Goal: Transaction & Acquisition: Purchase product/service

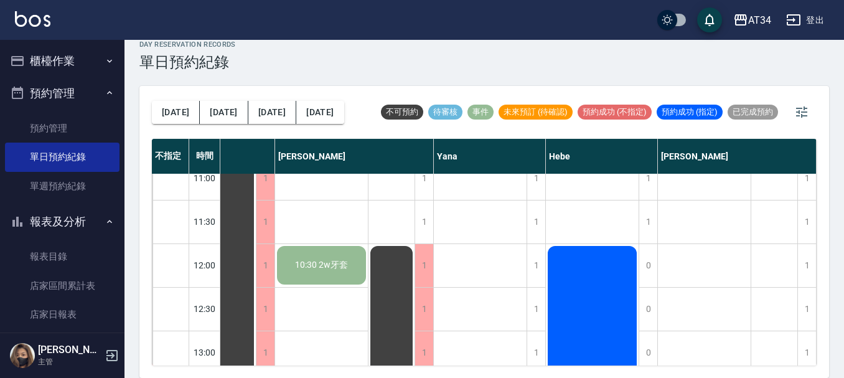
scroll to position [0, 652]
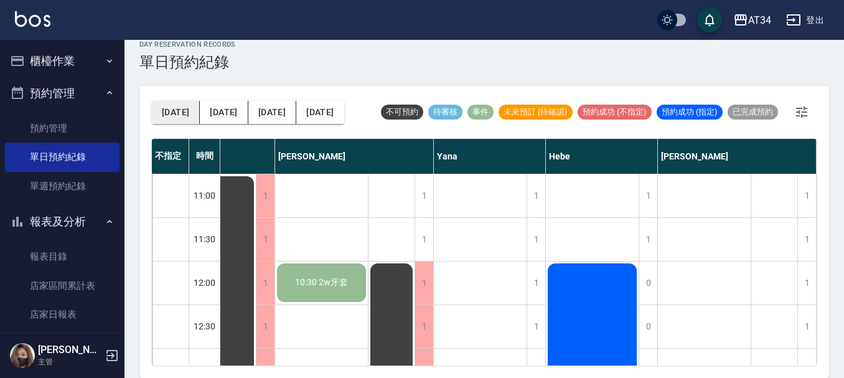
click at [175, 111] on button "[DATE]" at bounding box center [176, 112] width 48 height 23
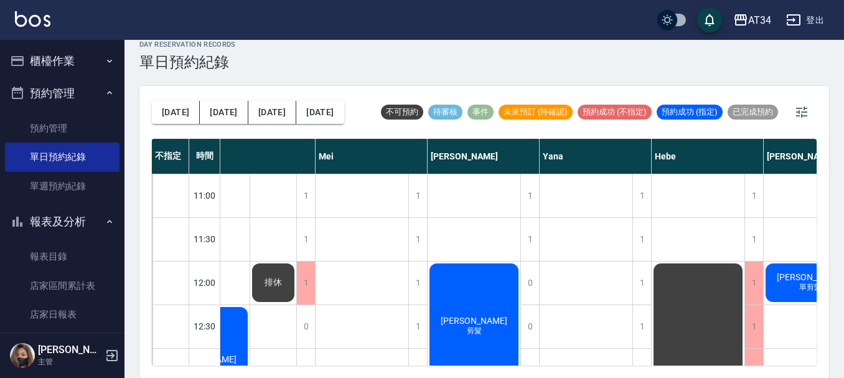
scroll to position [0, 717]
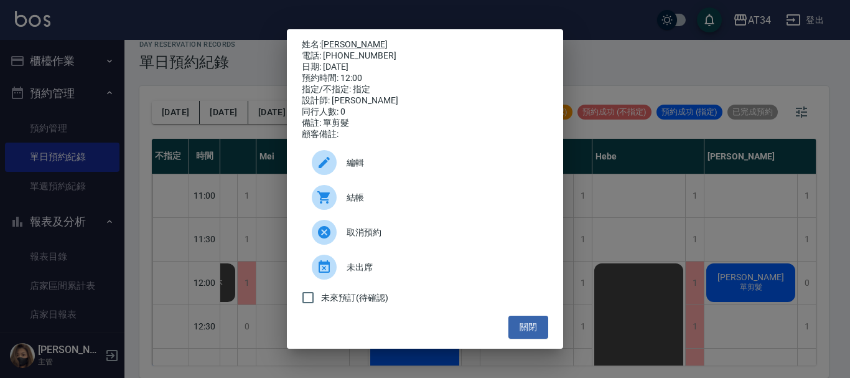
click at [349, 200] on span "結帳" at bounding box center [443, 197] width 192 height 13
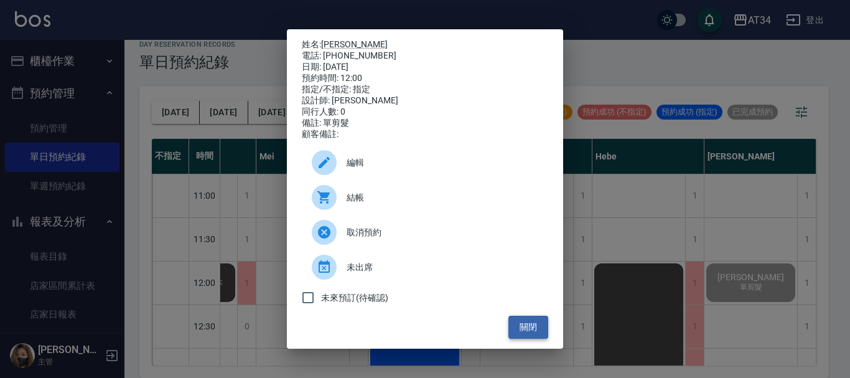
click at [532, 339] on button "關閉" at bounding box center [529, 327] width 40 height 23
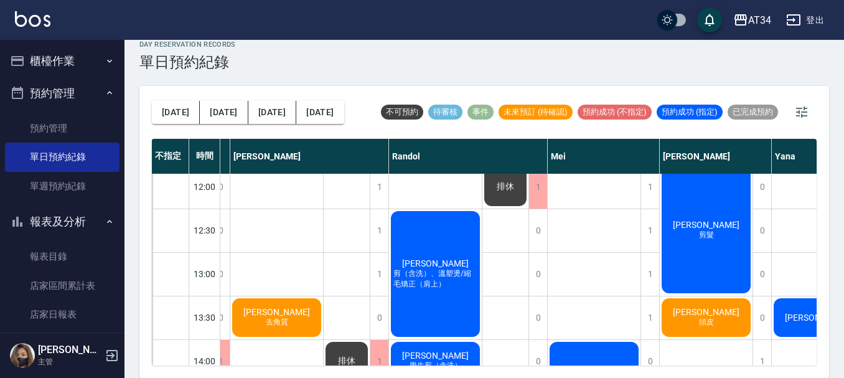
scroll to position [124, 420]
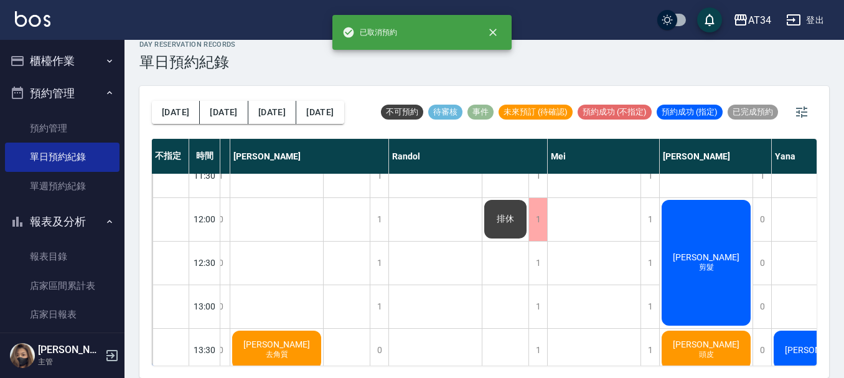
scroll to position [62, 420]
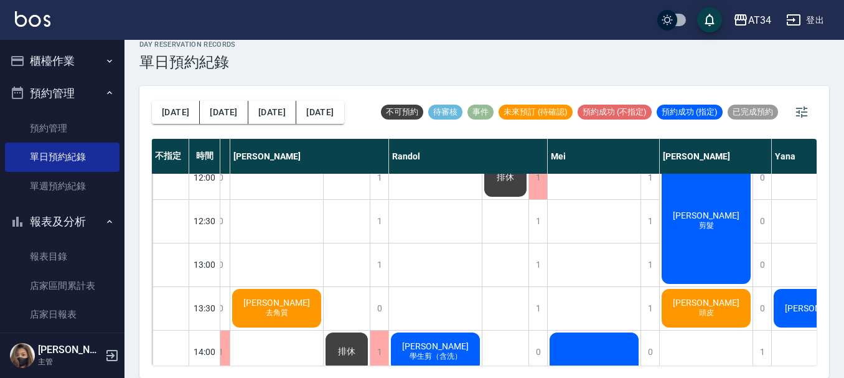
scroll to position [124, 420]
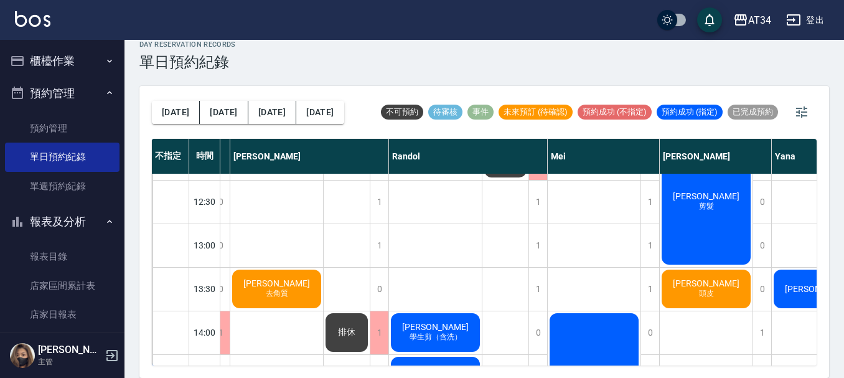
click at [543, 213] on div "1" at bounding box center [537, 202] width 19 height 43
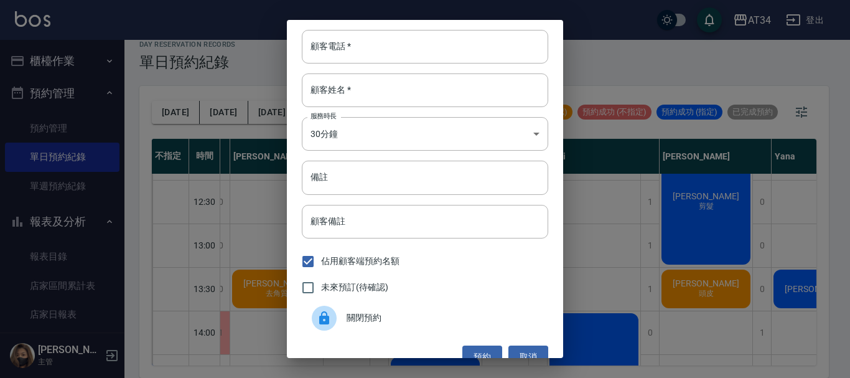
click at [576, 215] on div "顧客電話   * 顧客電話   * 顧客姓名   * 顧客姓名   * 服務時長 30分鐘 1 服務時長 備註 備註 顧客備註 顧客備註 佔用顧客端預約名額 …" at bounding box center [425, 189] width 850 height 378
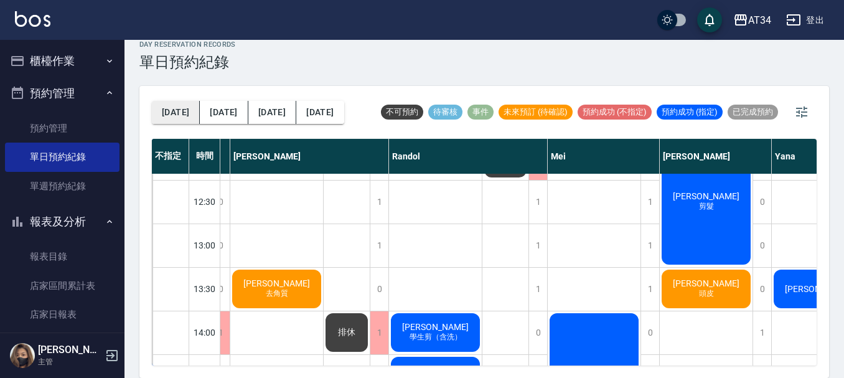
click at [171, 105] on button "今天" at bounding box center [176, 112] width 48 height 23
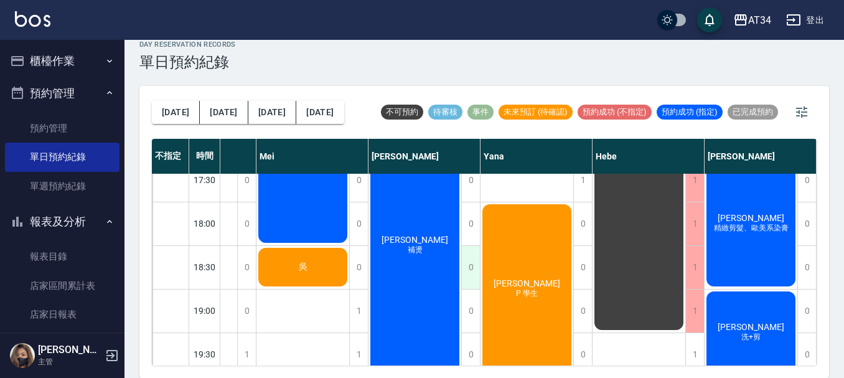
scroll to position [603, 717]
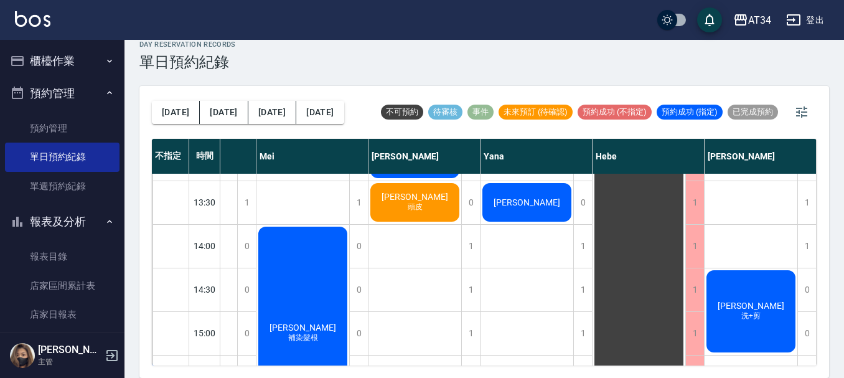
scroll to position [231, 717]
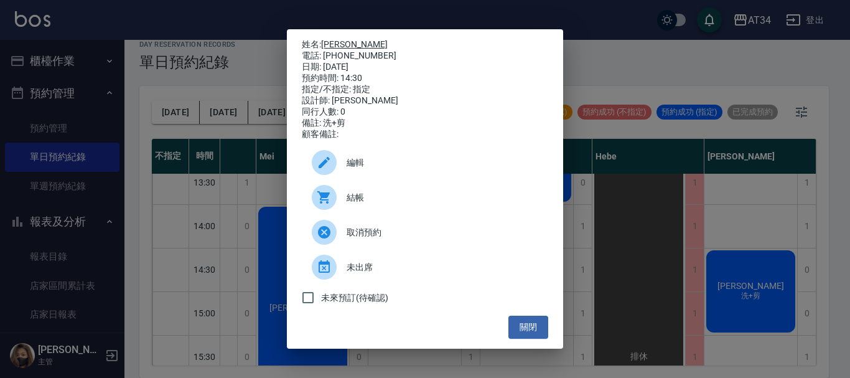
click at [342, 40] on link "林鈺如" at bounding box center [354, 44] width 67 height 10
click at [523, 335] on button "關閉" at bounding box center [529, 327] width 40 height 23
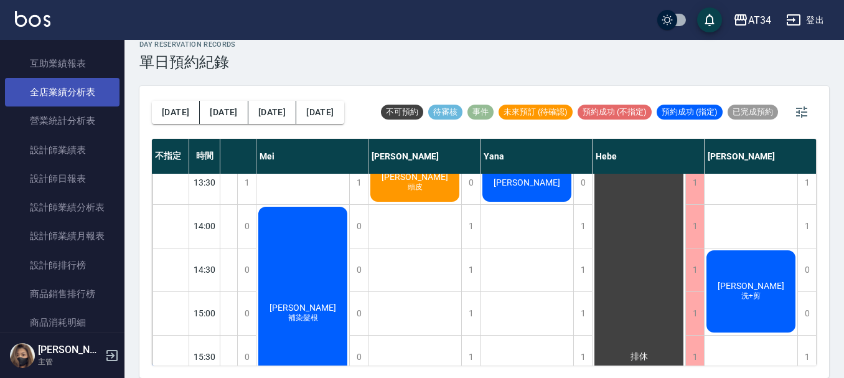
scroll to position [373, 0]
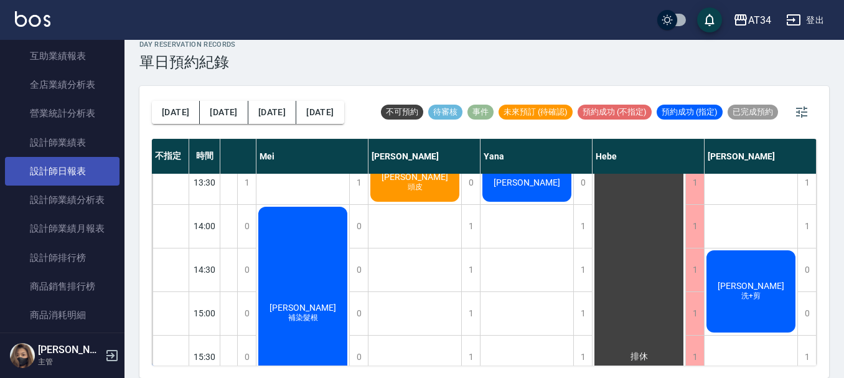
click at [68, 157] on link "設計師日報表" at bounding box center [62, 171] width 115 height 29
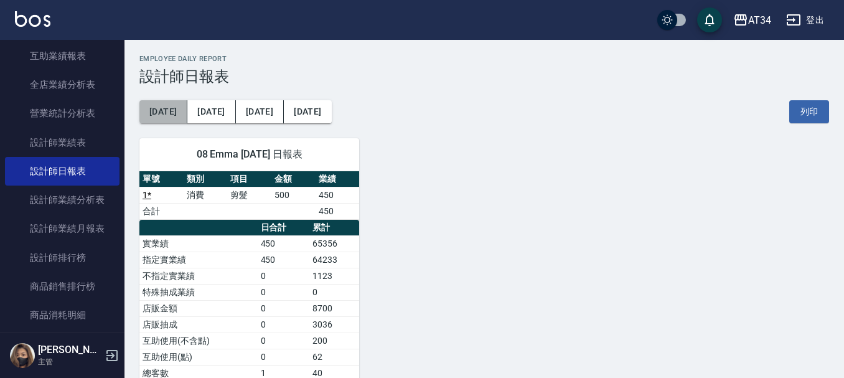
click at [167, 111] on button "前天" at bounding box center [163, 111] width 48 height 23
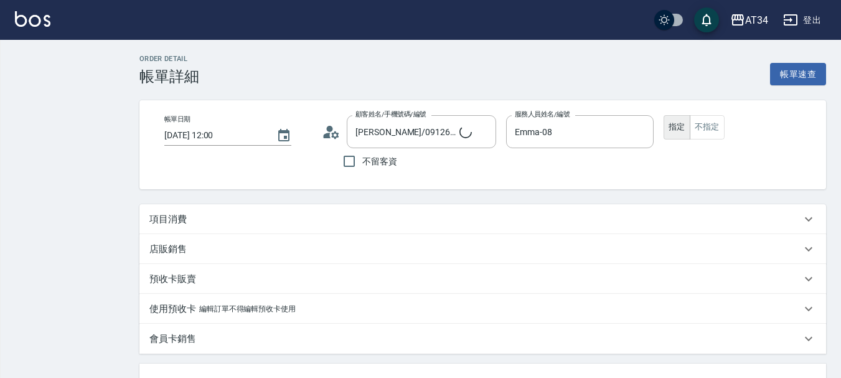
click at [190, 217] on div "項目消費" at bounding box center [475, 219] width 652 height 13
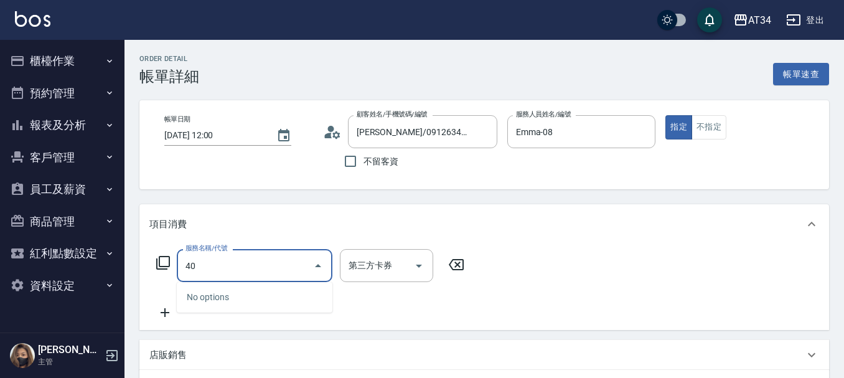
type input "401"
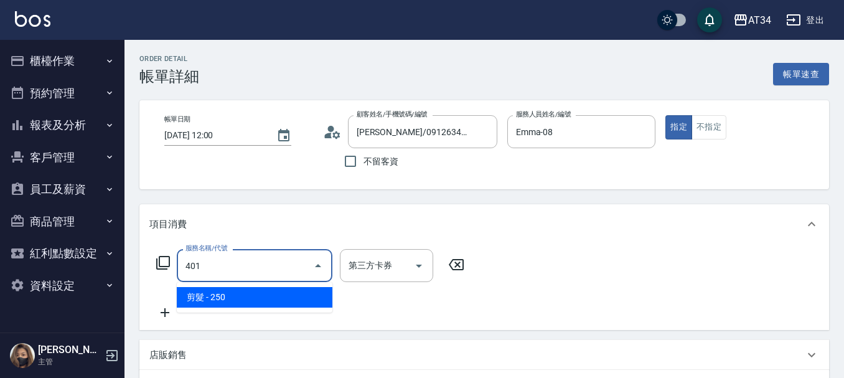
type input "20"
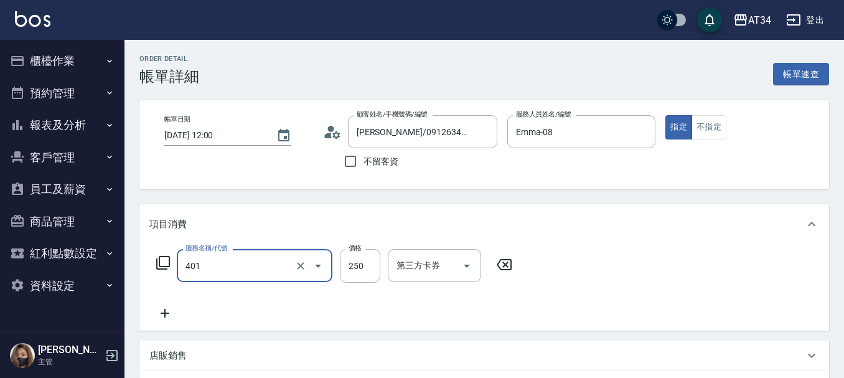
type input "剪髮(401)"
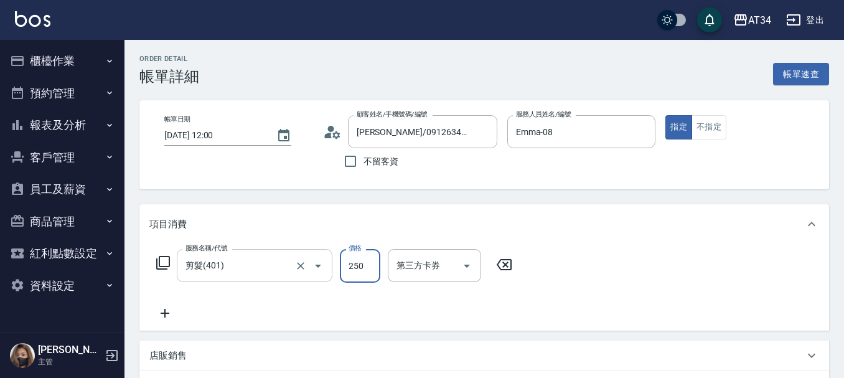
type input "0"
type input "50"
type input "500"
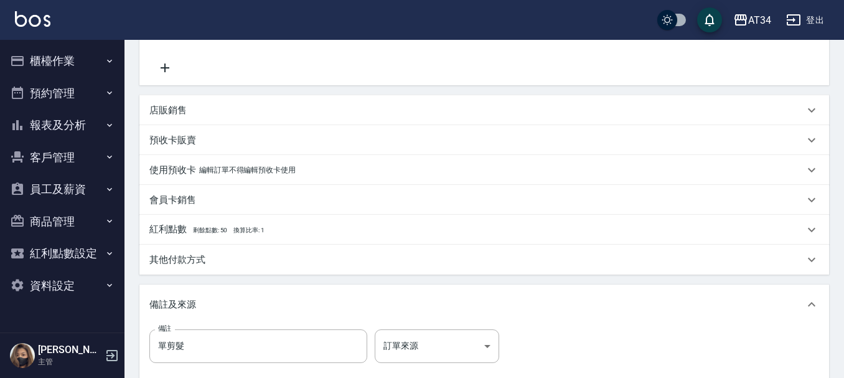
scroll to position [390, 0]
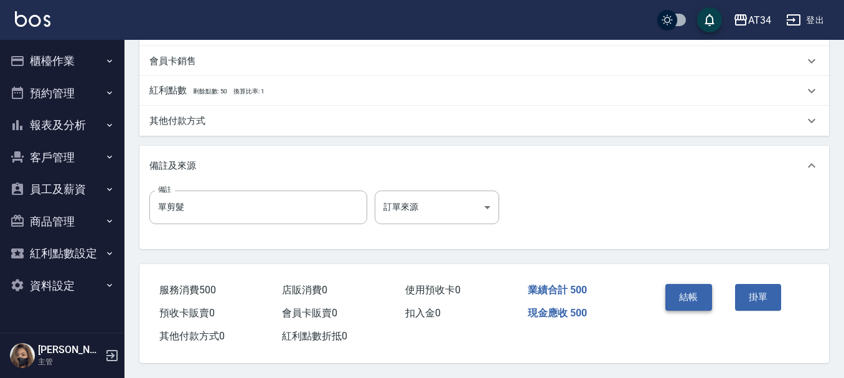
click at [696, 288] on button "結帳" at bounding box center [688, 297] width 47 height 26
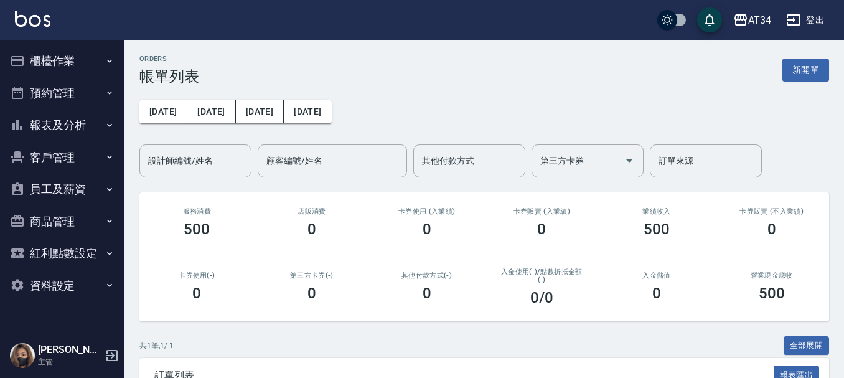
click at [57, 98] on button "預約管理" at bounding box center [62, 93] width 115 height 32
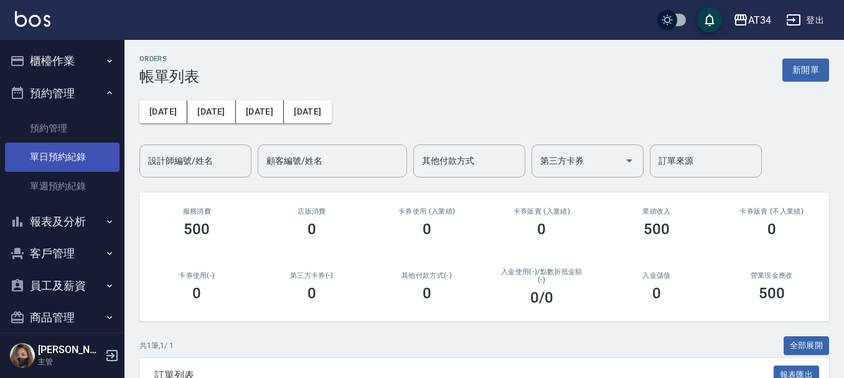
click at [64, 148] on link "單日預約紀錄" at bounding box center [62, 157] width 115 height 29
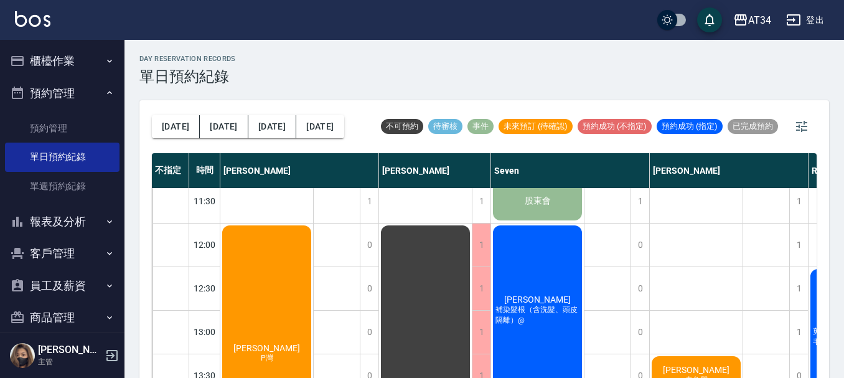
scroll to position [124, 0]
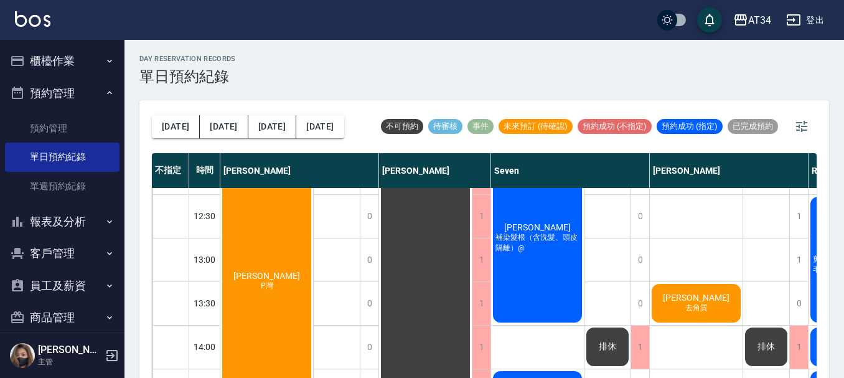
click at [276, 291] on span "去角質" at bounding box center [266, 286] width 17 height 11
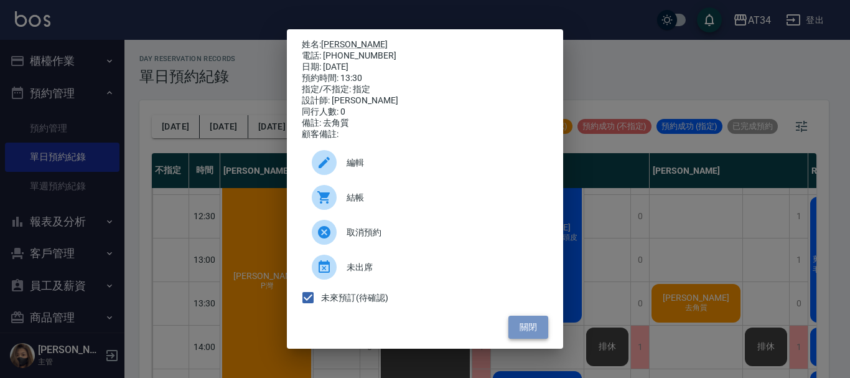
click at [523, 327] on button "關閉" at bounding box center [529, 327] width 40 height 23
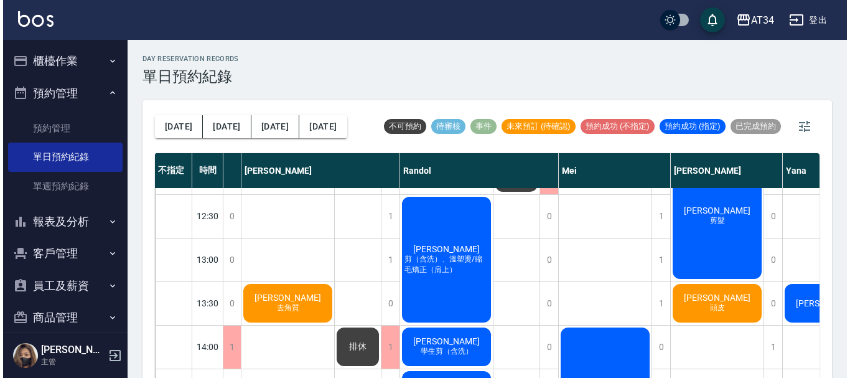
scroll to position [124, 434]
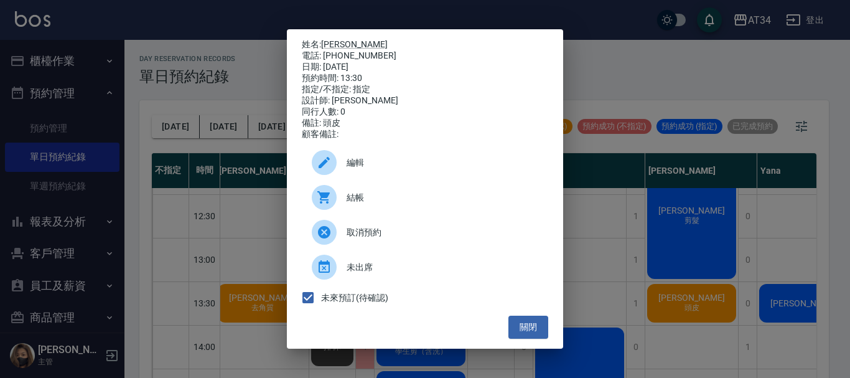
click at [377, 197] on span "結帳" at bounding box center [443, 197] width 192 height 13
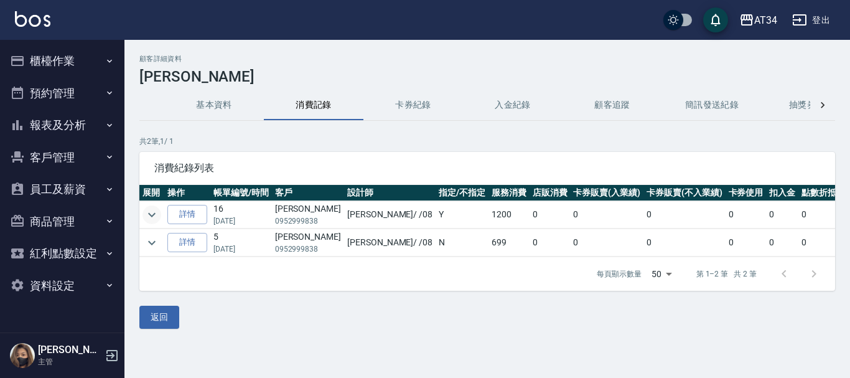
click at [154, 213] on icon "expand row" at bounding box center [151, 214] width 15 height 15
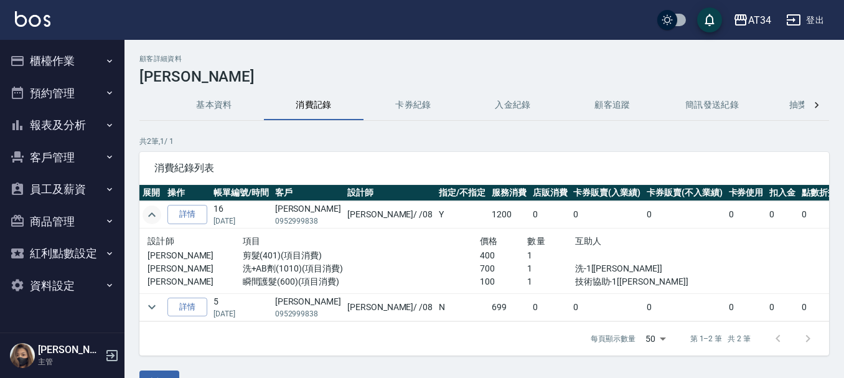
click at [154, 213] on icon "expand row" at bounding box center [151, 214] width 15 height 15
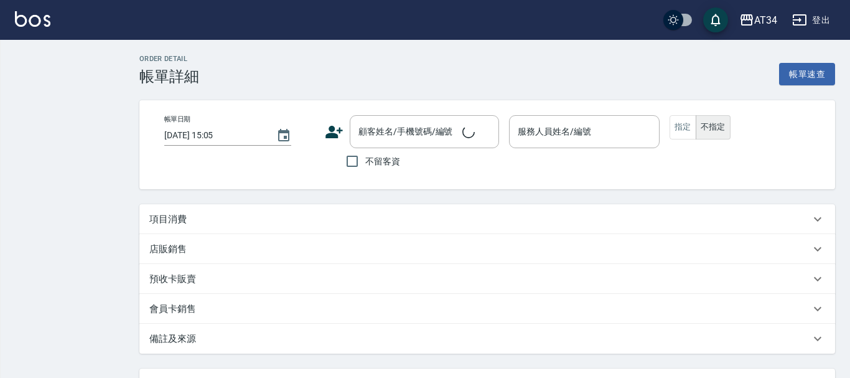
click at [213, 224] on div "項目消費" at bounding box center [479, 219] width 661 height 13
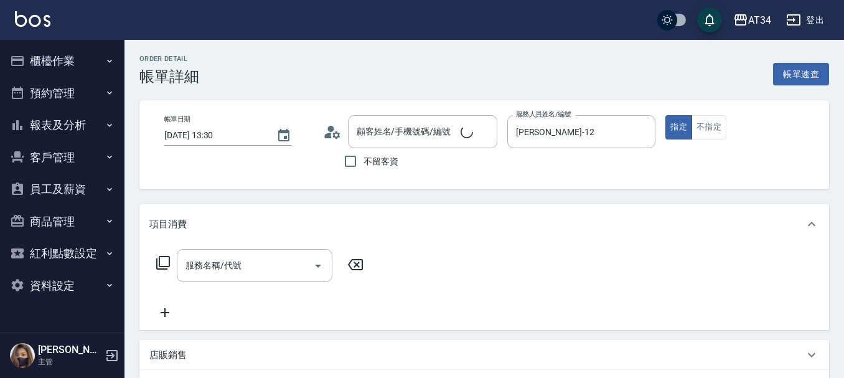
type input "2025/08/12 13:30"
type input "Emily-12"
type input "頭皮"
type input "李小姐/0912916287/null"
click at [290, 264] on input "服務名稱/代號" at bounding box center [245, 266] width 126 height 22
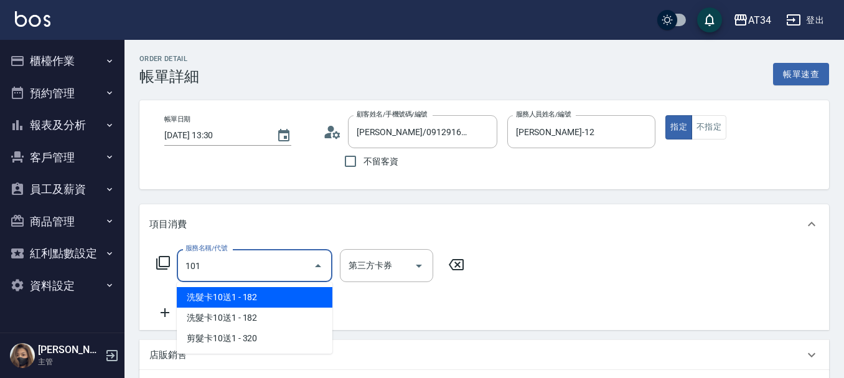
type input "1011"
type input "90"
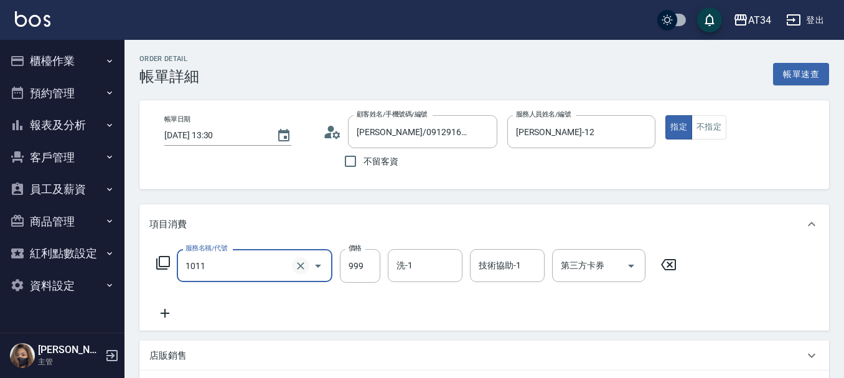
click at [297, 265] on icon "Clear" at bounding box center [300, 266] width 12 height 12
click at [234, 255] on input "服務名稱/代號" at bounding box center [237, 266] width 110 height 22
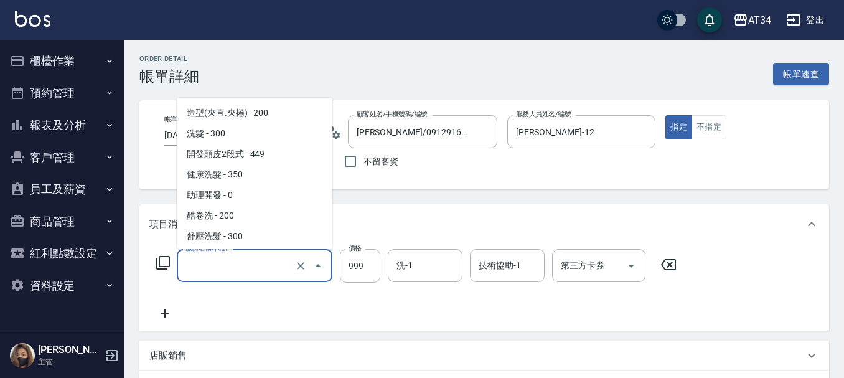
scroll to position [2606, 0]
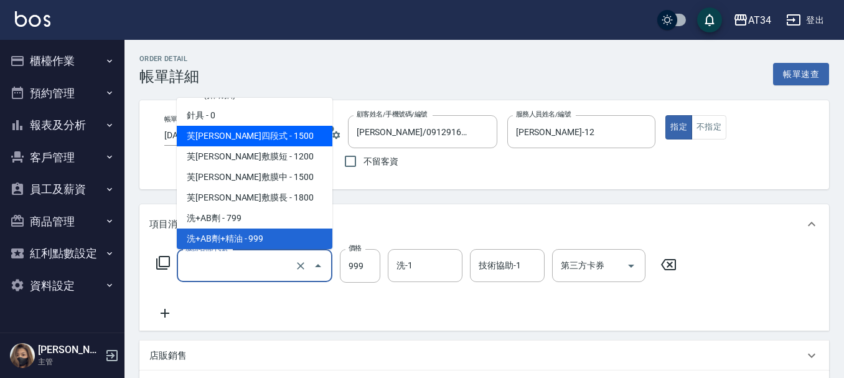
click at [261, 133] on span "芙[PERSON_NAME]四段式 - 1500" at bounding box center [255, 136] width 156 height 21
type input "150"
type input "芙米勒四段式(1006)"
type input "1500"
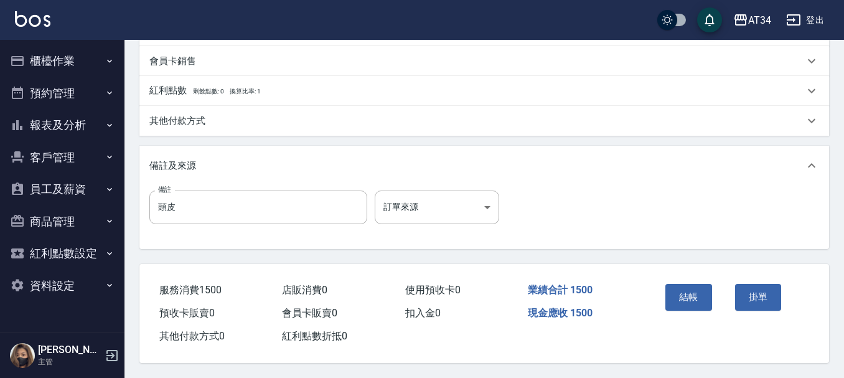
scroll to position [390, 0]
type input "芙米勒四段式(1006)"
click at [671, 298] on button "結帳" at bounding box center [688, 297] width 47 height 26
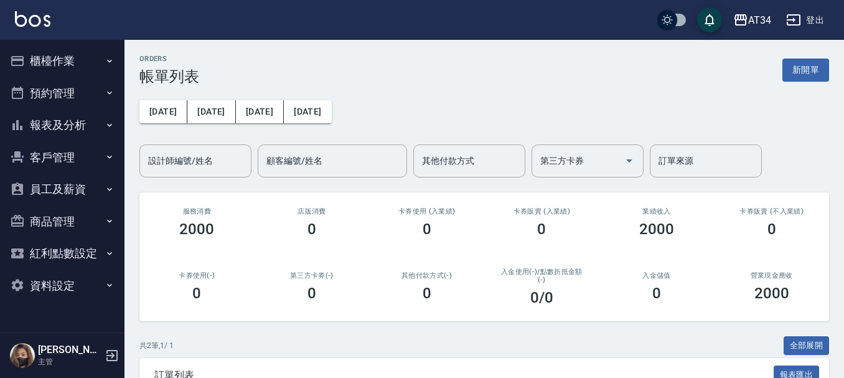
click at [63, 122] on button "報表及分析" at bounding box center [62, 125] width 115 height 32
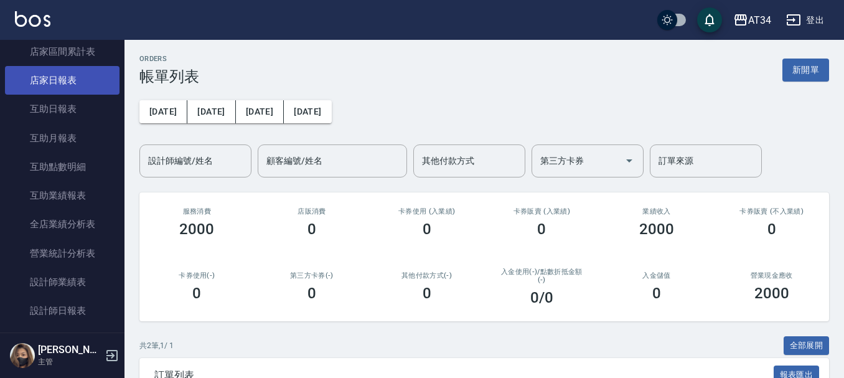
scroll to position [249, 0]
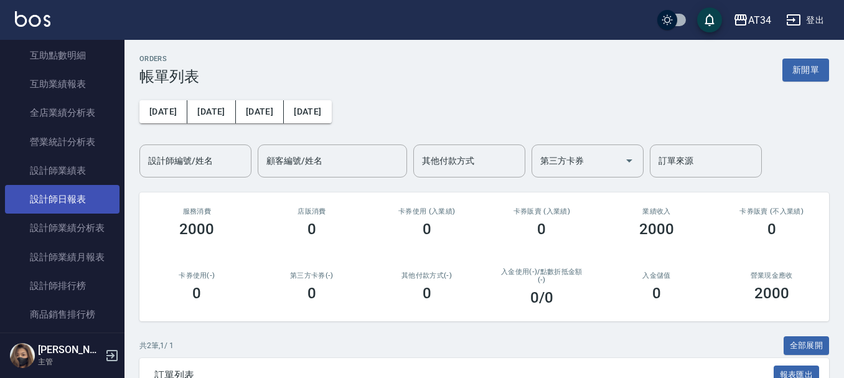
click at [84, 194] on link "設計師日報表" at bounding box center [62, 199] width 115 height 29
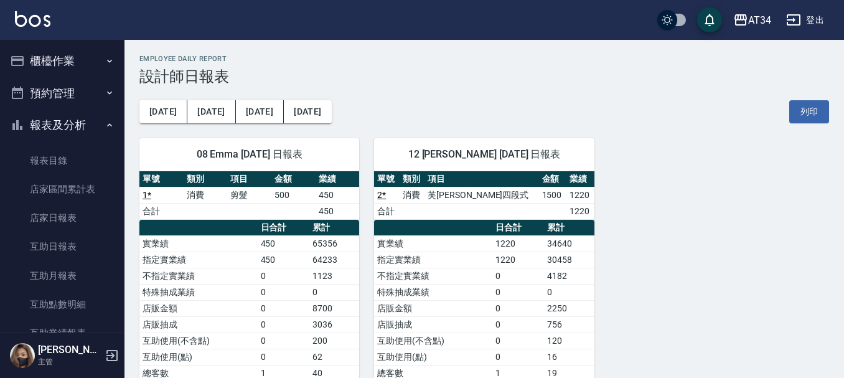
click at [68, 97] on button "預約管理" at bounding box center [62, 93] width 115 height 32
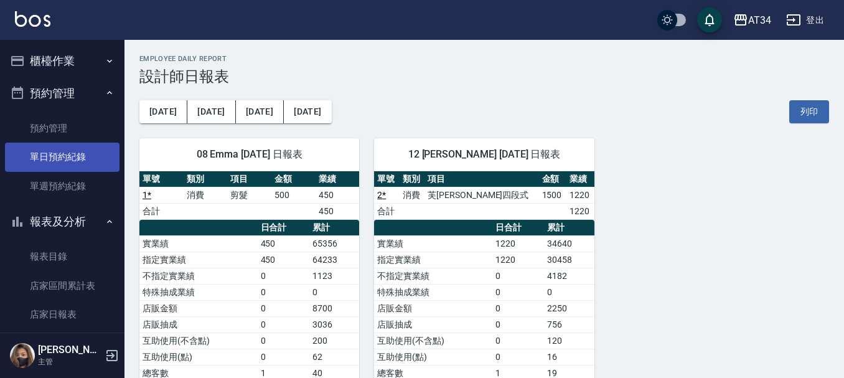
click at [69, 145] on link "單日預約紀錄" at bounding box center [62, 157] width 115 height 29
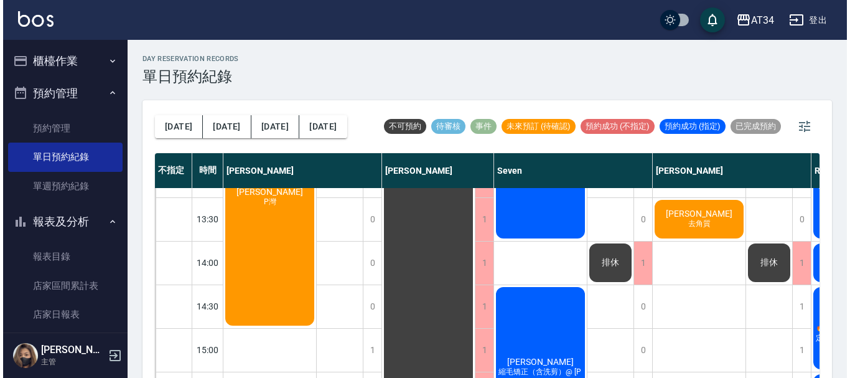
scroll to position [187, 0]
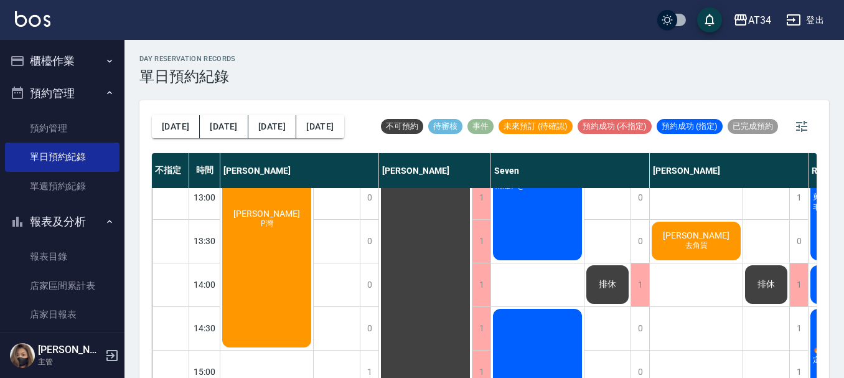
click at [313, 249] on div "李小姐 去角質" at bounding box center [266, 219] width 93 height 260
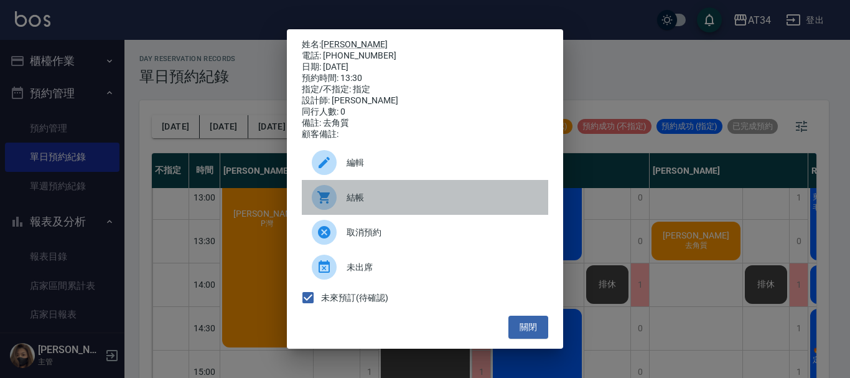
click at [331, 205] on icon at bounding box center [324, 197] width 15 height 15
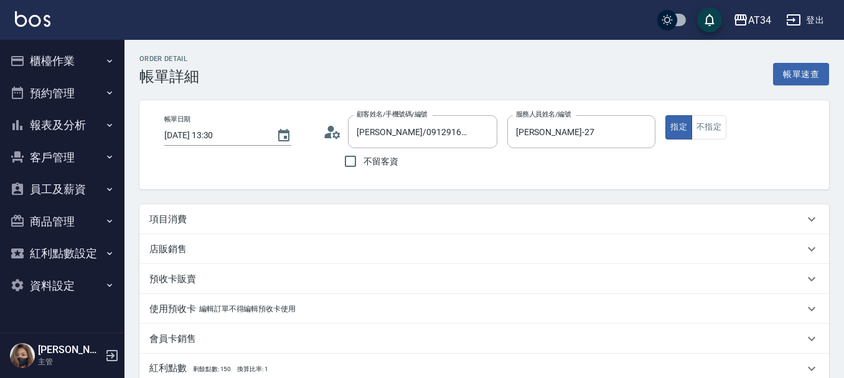
type input "[PERSON_NAME]/0912916287/null"
click at [219, 214] on div "項目消費" at bounding box center [476, 219] width 655 height 13
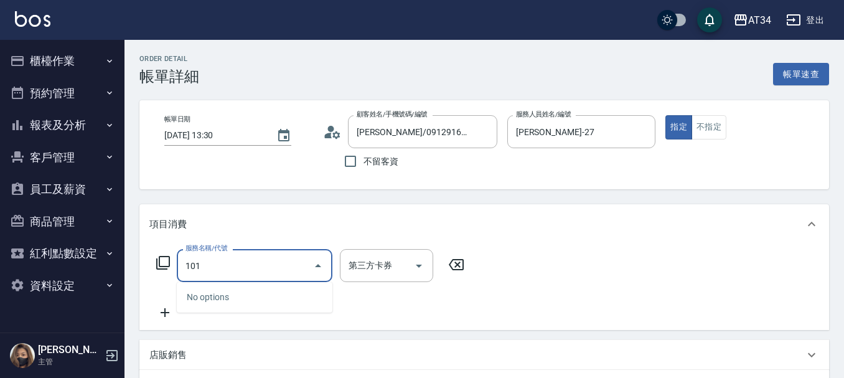
type input "1010"
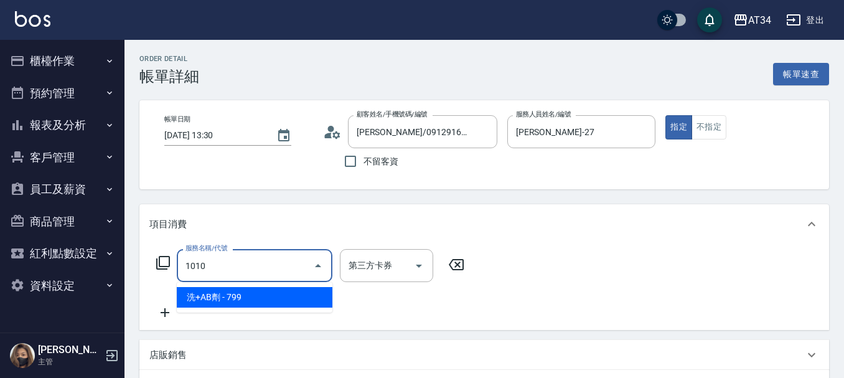
click at [193, 301] on span "洗+AB劑 - 799" at bounding box center [255, 297] width 156 height 21
type input "70"
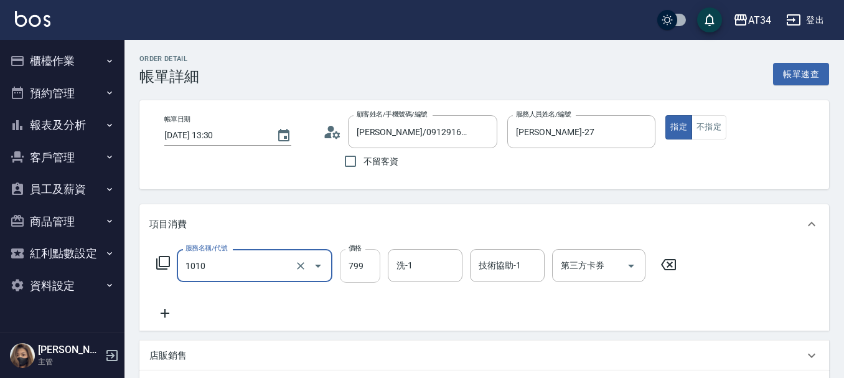
type input "洗+AB劑(1010)"
click at [347, 257] on input "799" at bounding box center [360, 266] width 40 height 34
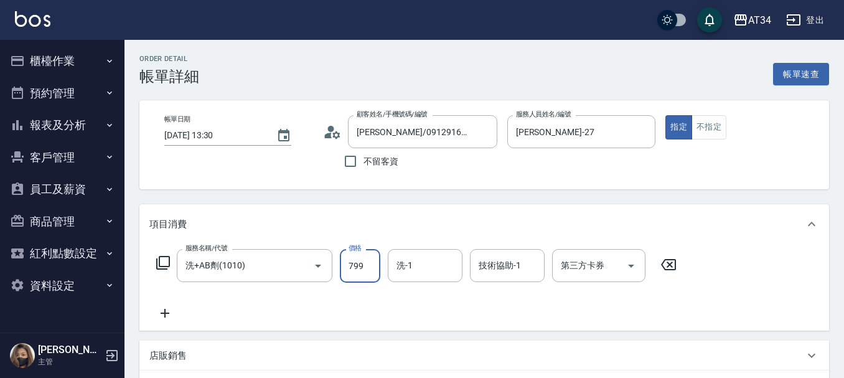
type input "0"
type input "77"
type input "70"
type input "770"
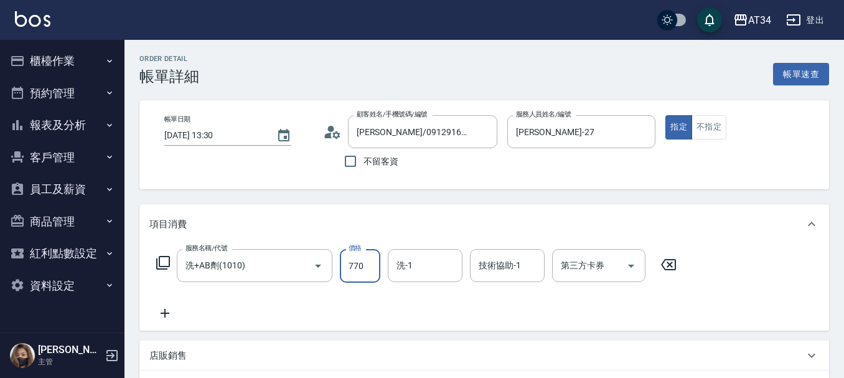
type input "7700"
type input "70"
type input "770"
type input "0"
type input "70"
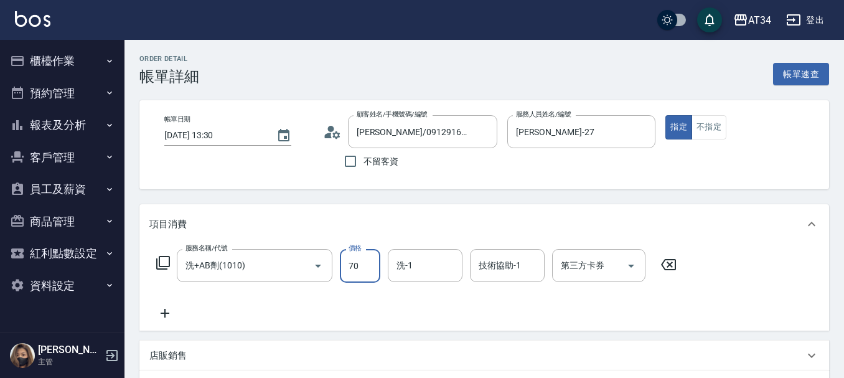
type input "70"
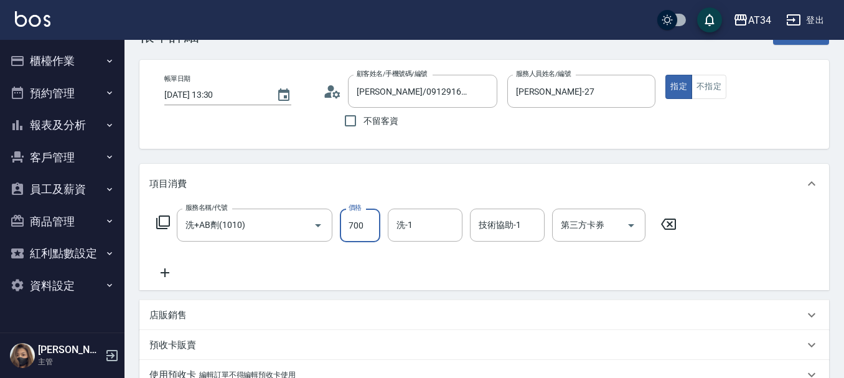
scroll to position [62, 0]
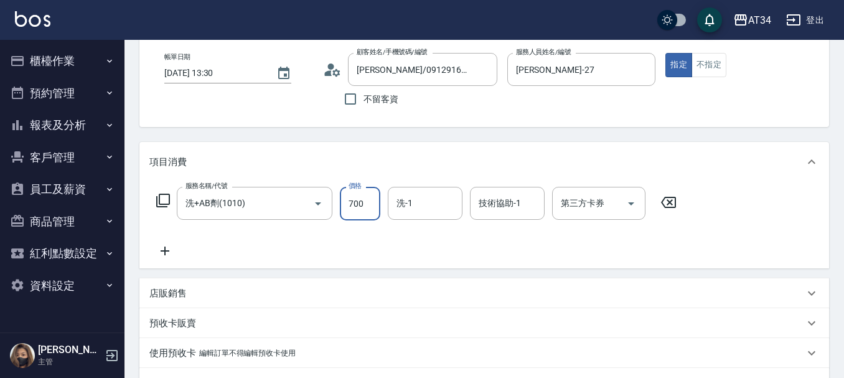
type input "700"
click at [161, 253] on icon at bounding box center [164, 250] width 31 height 15
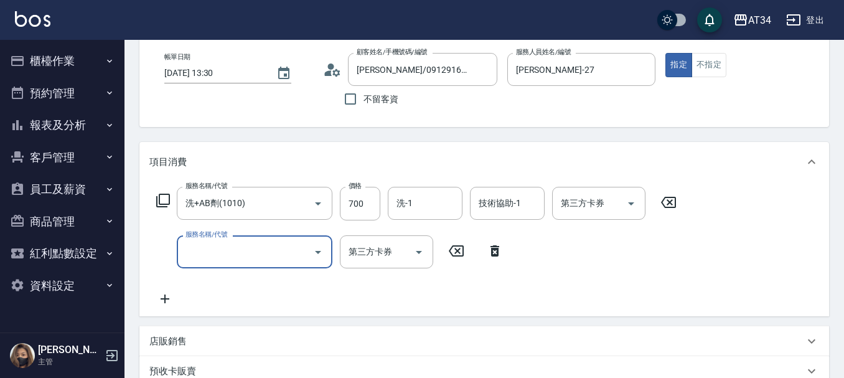
click at [301, 260] on input "服務名稱/代號" at bounding box center [245, 252] width 126 height 22
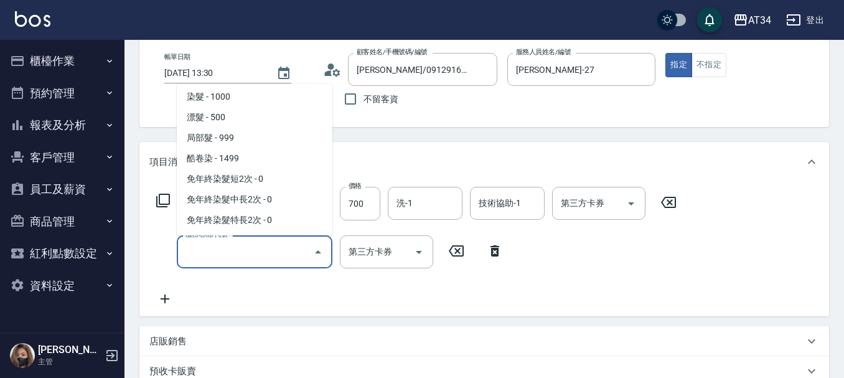
scroll to position [373, 0]
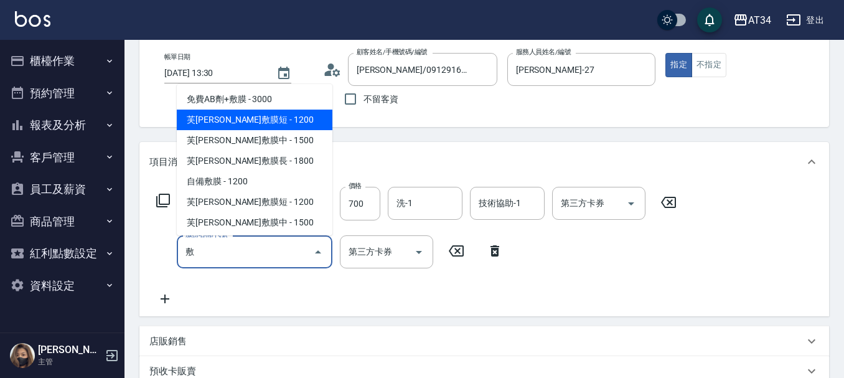
click at [249, 129] on span "芙[PERSON_NAME]敷膜短 - 1200" at bounding box center [255, 120] width 156 height 21
type input "芙[PERSON_NAME]敷膜短(918)"
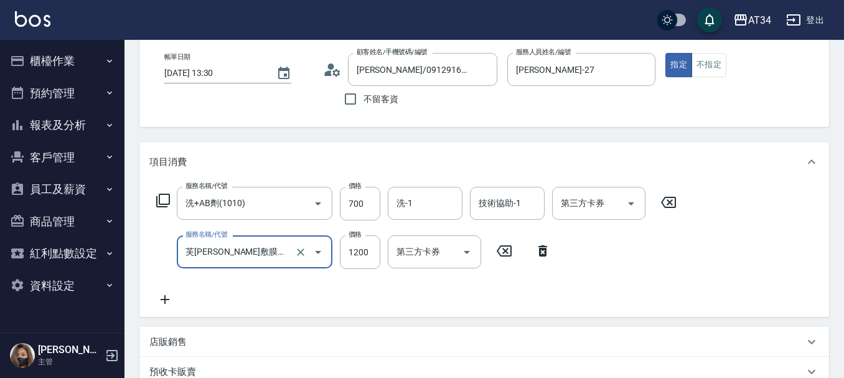
type input "190"
type input "芙[PERSON_NAME]敷膜短(918)"
click at [344, 263] on input "1200" at bounding box center [360, 252] width 40 height 34
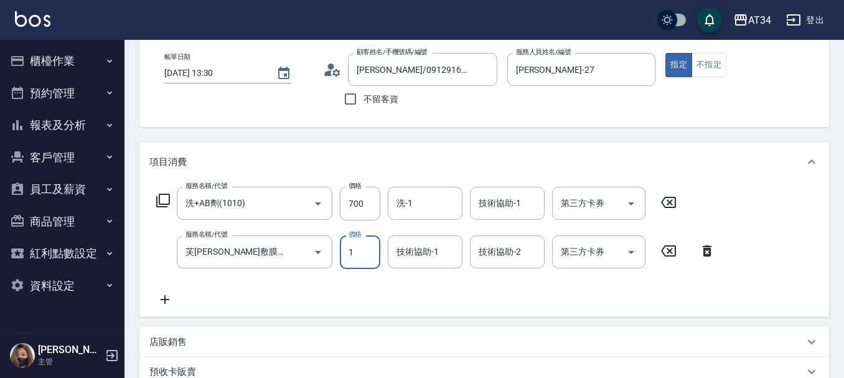
type input "70"
type input "10"
type input "80"
type input "100"
type input "170"
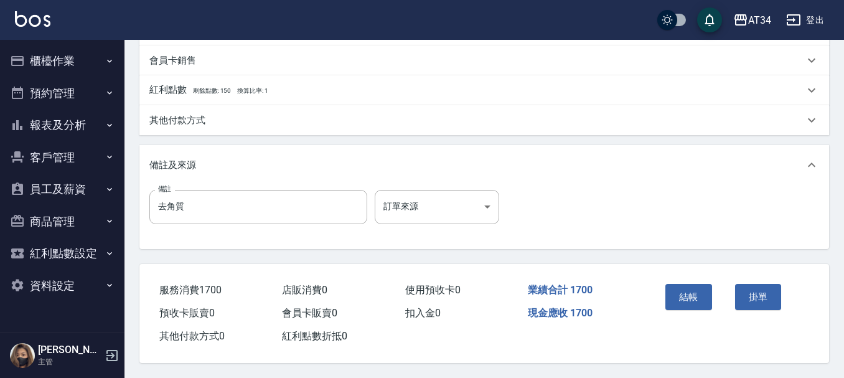
scroll to position [439, 0]
type input "1000"
click at [690, 294] on button "結帳" at bounding box center [688, 297] width 47 height 26
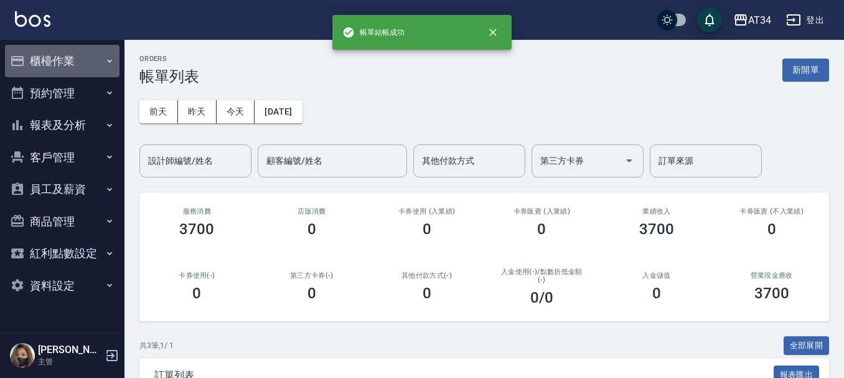
click at [22, 59] on icon "button" at bounding box center [17, 61] width 12 height 10
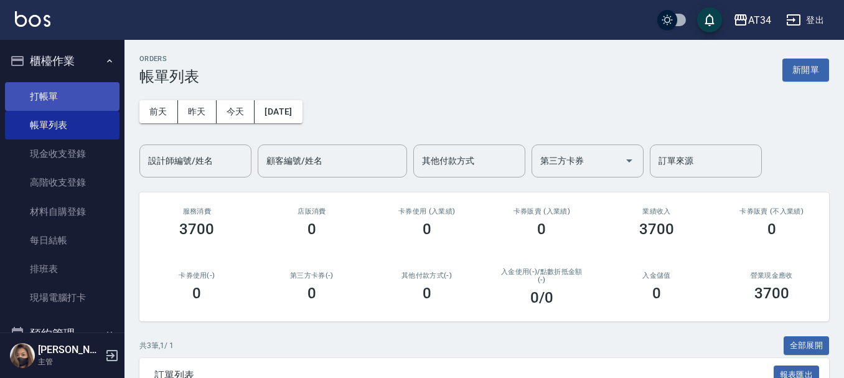
click at [59, 105] on link "打帳單" at bounding box center [62, 96] width 115 height 29
